Goal: Task Accomplishment & Management: Complete application form

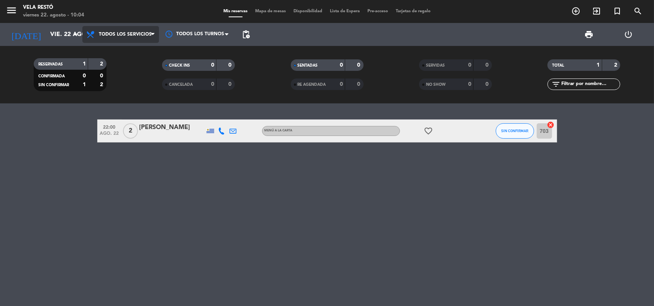
click at [133, 37] on span "Todos los servicios" at bounding box center [125, 34] width 53 height 5
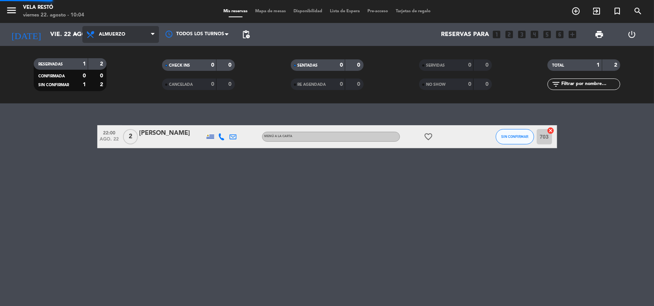
click at [131, 85] on div "menu Vela Restó viernes 22. agosto - 10:04 Mis reservas Mapa de mesas Disponibi…" at bounding box center [327, 52] width 654 height 104
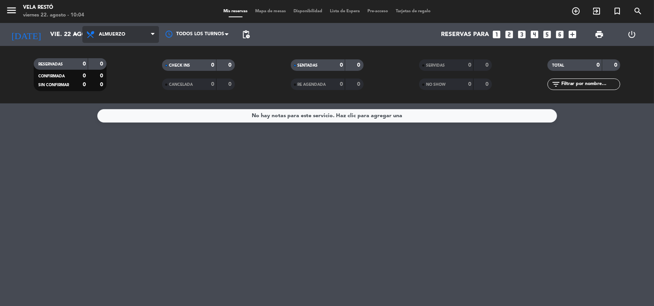
click at [142, 36] on span "Almuerzo" at bounding box center [120, 34] width 77 height 17
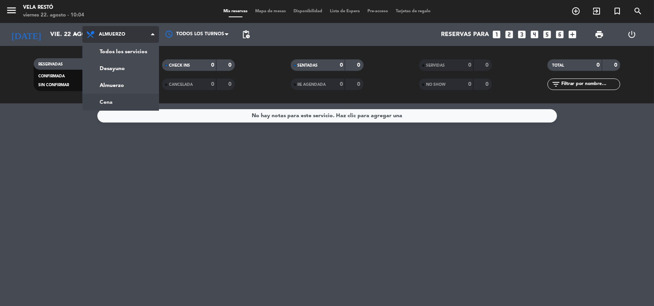
click at [149, 107] on ng-component "menu Vela Restó viernes 22. agosto - 10:04 Mis reservas Mapa de mesas Disponibi…" at bounding box center [327, 153] width 654 height 306
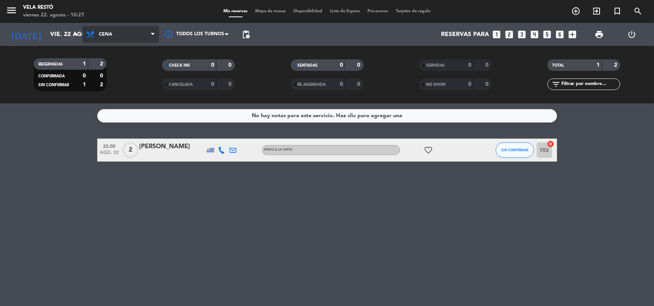
click at [101, 36] on span "Cena" at bounding box center [105, 34] width 13 height 5
click at [114, 82] on div "menu Vela Restó viernes 22. agosto - 10:27 Mis reservas Mapa de mesas Disponibi…" at bounding box center [327, 52] width 654 height 104
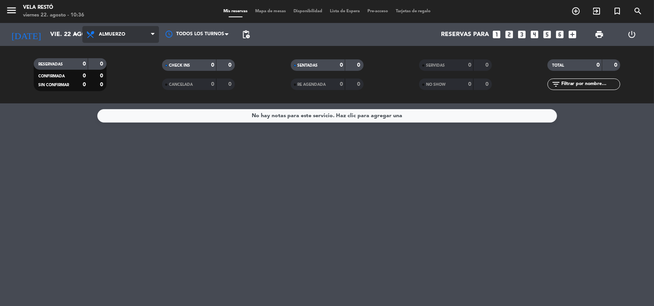
click at [125, 42] on span "Almuerzo" at bounding box center [120, 34] width 77 height 17
click at [130, 106] on ng-component "menu Vela Restó viernes 22. agosto - 10:36 Mis reservas Mapa de mesas Disponibi…" at bounding box center [327, 153] width 654 height 306
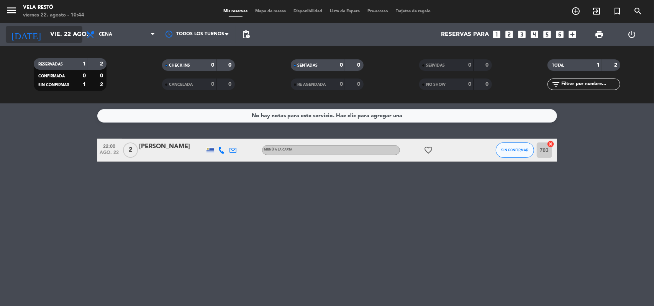
click at [48, 33] on input "vie. 22 ago." at bounding box center [86, 34] width 81 height 15
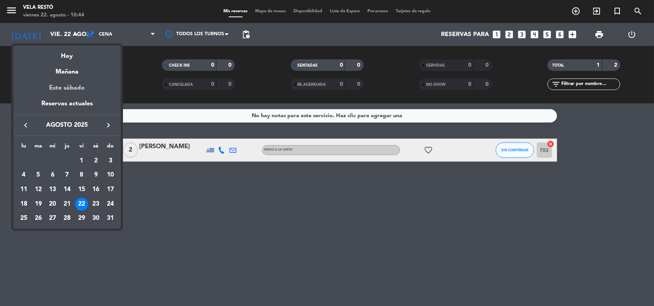
click at [73, 91] on div "Este sábado" at bounding box center [66, 87] width 107 height 21
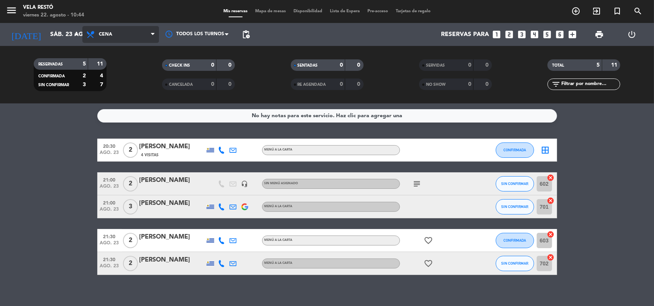
click at [137, 38] on span "Cena" at bounding box center [120, 34] width 77 height 17
click at [140, 85] on div "menu Vela Restó viernes 22. agosto - 10:44 Mis reservas Mapa de mesas Disponibi…" at bounding box center [327, 52] width 654 height 104
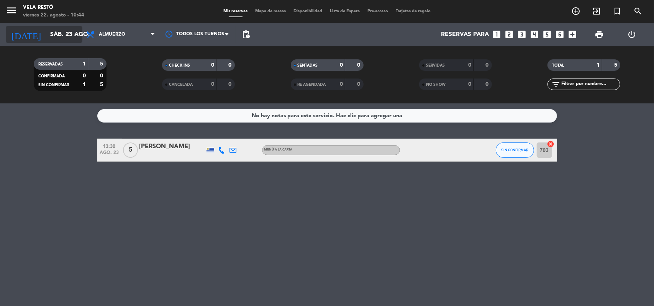
click at [67, 36] on input "sáb. 23 ago." at bounding box center [86, 34] width 81 height 15
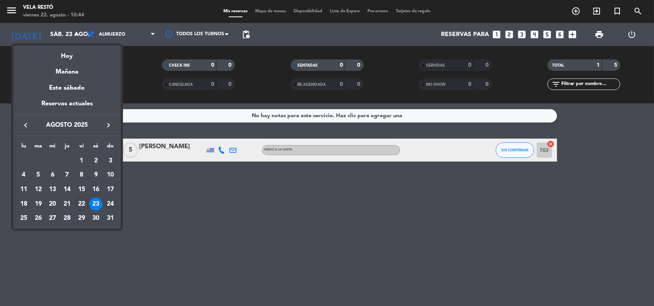
click at [110, 201] on div "24" at bounding box center [110, 204] width 13 height 13
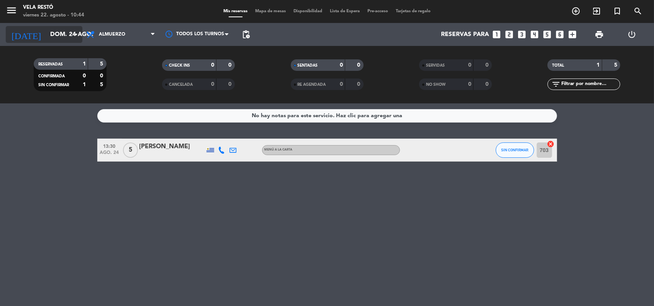
click at [68, 35] on input "dom. 24 ago." at bounding box center [86, 34] width 81 height 15
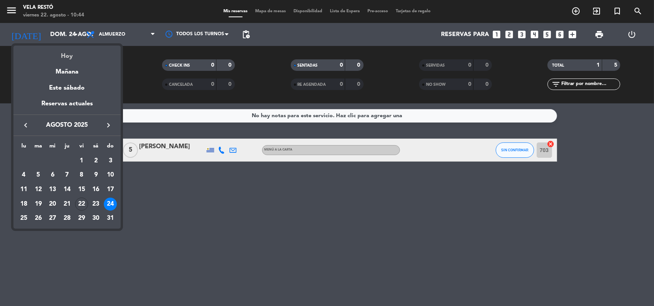
click at [66, 55] on div "Hoy" at bounding box center [66, 54] width 107 height 16
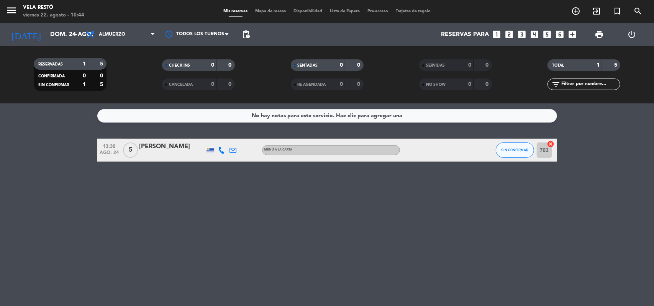
type input "vie. 22 ago."
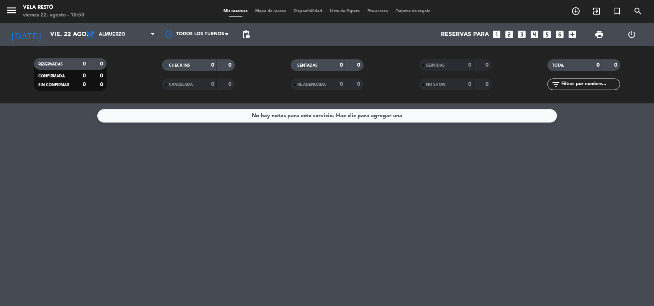
drag, startPoint x: 0, startPoint y: 203, endPoint x: 0, endPoint y: 233, distance: 29.9
drag, startPoint x: 0, startPoint y: 233, endPoint x: 0, endPoint y: 241, distance: 7.7
drag, startPoint x: 0, startPoint y: 241, endPoint x: 190, endPoint y: 150, distance: 210.9
click at [190, 150] on div "No hay notas para este servicio. Haz clic para agregar una" at bounding box center [327, 205] width 654 height 203
click at [550, 35] on icon "looks_5" at bounding box center [548, 35] width 10 height 10
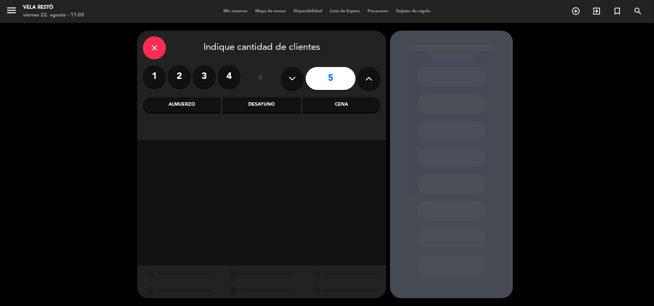
click at [210, 102] on div "Almuerzo" at bounding box center [182, 104] width 78 height 15
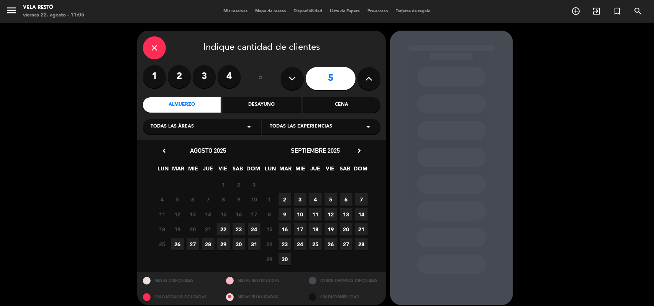
click at [226, 228] on span "22" at bounding box center [223, 229] width 13 height 13
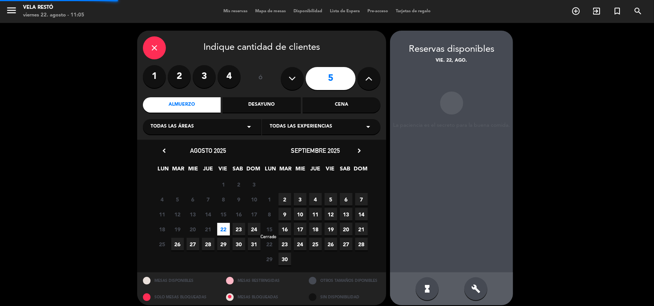
scroll to position [6, 0]
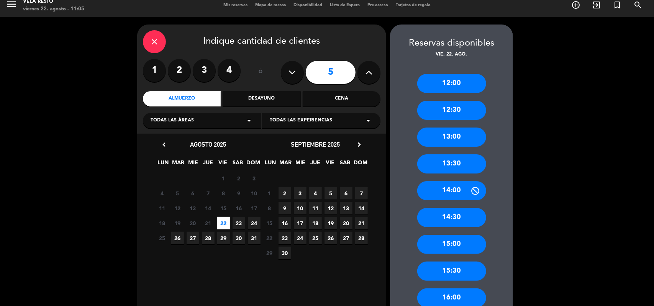
click at [458, 138] on div "13:00" at bounding box center [452, 137] width 69 height 19
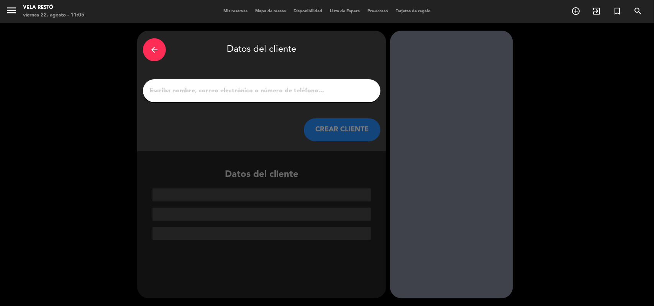
scroll to position [0, 0]
click at [291, 101] on div at bounding box center [262, 90] width 238 height 23
click at [286, 92] on input "1" at bounding box center [262, 90] width 226 height 11
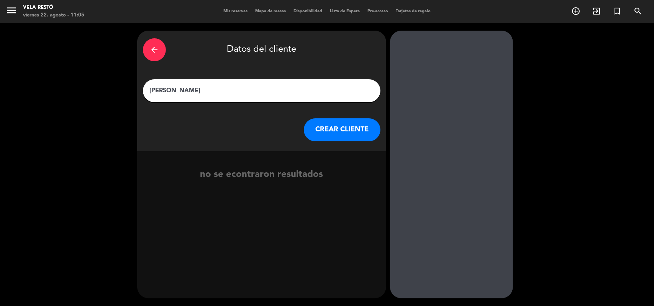
type input "[PERSON_NAME]"
click at [324, 137] on button "CREAR CLIENTE" at bounding box center [342, 129] width 77 height 23
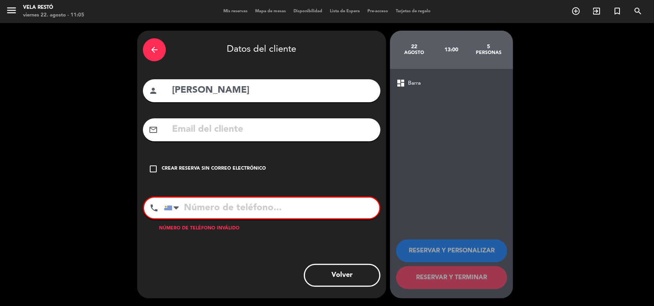
click at [256, 172] on div "Crear reserva sin correo electrónico" at bounding box center [214, 169] width 104 height 8
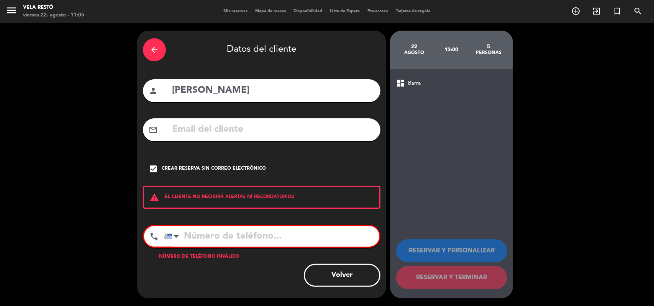
click at [251, 221] on div "arrow_back Datos del cliente person [PERSON_NAME] mail_outline check_box Crear …" at bounding box center [261, 165] width 249 height 268
drag, startPoint x: 253, startPoint y: 233, endPoint x: 249, endPoint y: 225, distance: 9.6
click at [253, 233] on input "tel" at bounding box center [271, 236] width 215 height 21
click at [202, 177] on div "check_box Crear reserva sin correo electrónico" at bounding box center [262, 169] width 238 height 23
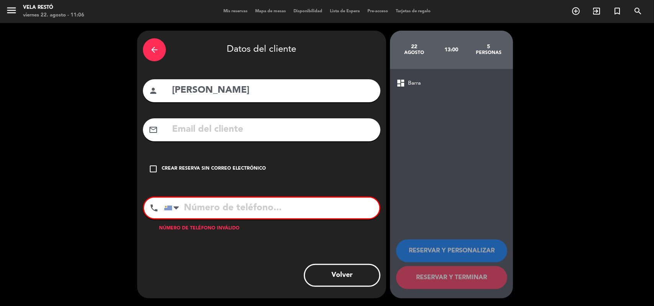
click at [200, 173] on div "check_box_outline_blank Crear reserva sin correo electrónico" at bounding box center [262, 169] width 238 height 23
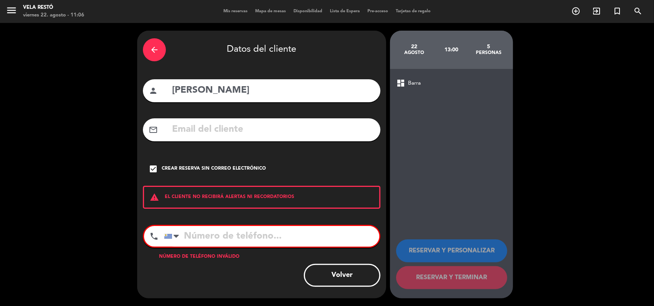
click at [210, 230] on input "tel" at bounding box center [271, 236] width 215 height 21
drag, startPoint x: 183, startPoint y: 238, endPoint x: 221, endPoint y: 238, distance: 38.0
click at [184, 238] on input "tel" at bounding box center [271, 236] width 215 height 21
click at [221, 238] on input "tel" at bounding box center [271, 236] width 215 height 21
click at [164, 54] on div "arrow_back" at bounding box center [154, 49] width 23 height 23
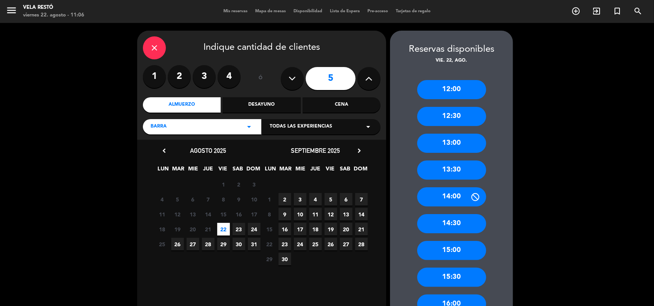
click at [462, 143] on div "13:00" at bounding box center [452, 143] width 69 height 19
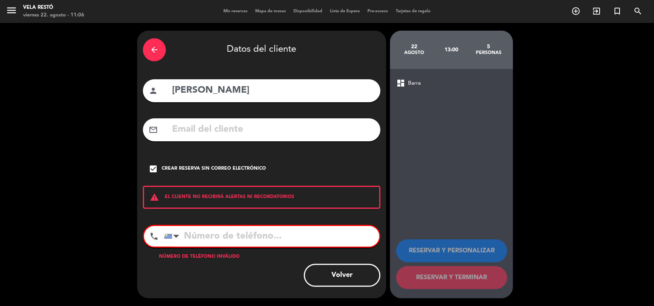
click at [206, 235] on input "tel" at bounding box center [271, 236] width 215 height 21
click at [203, 237] on input "tel" at bounding box center [271, 236] width 215 height 21
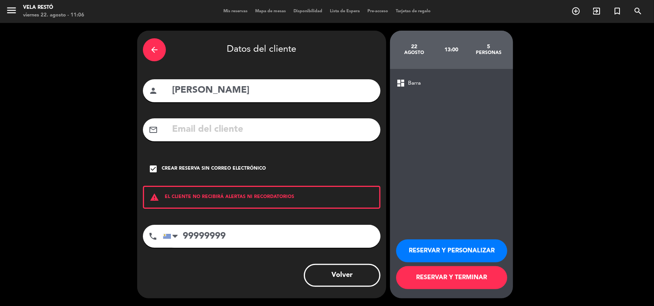
type input "99999999"
click at [467, 276] on button "RESERVAR Y TERMINAR" at bounding box center [451, 277] width 111 height 23
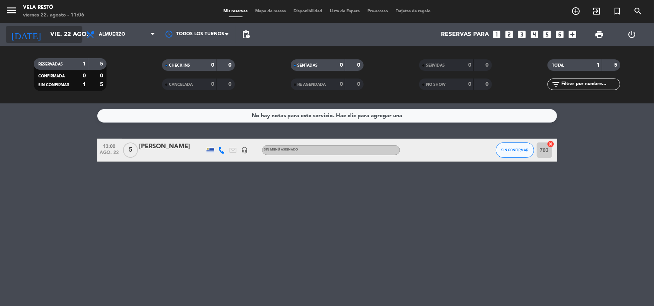
click at [22, 34] on icon "[DATE]" at bounding box center [26, 34] width 41 height 17
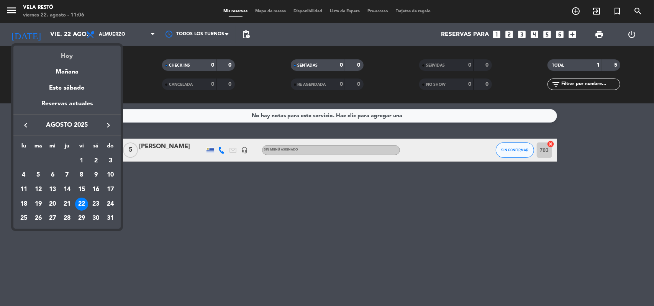
click at [66, 56] on div "Hoy" at bounding box center [66, 54] width 107 height 16
